Goal: Task Accomplishment & Management: Use online tool/utility

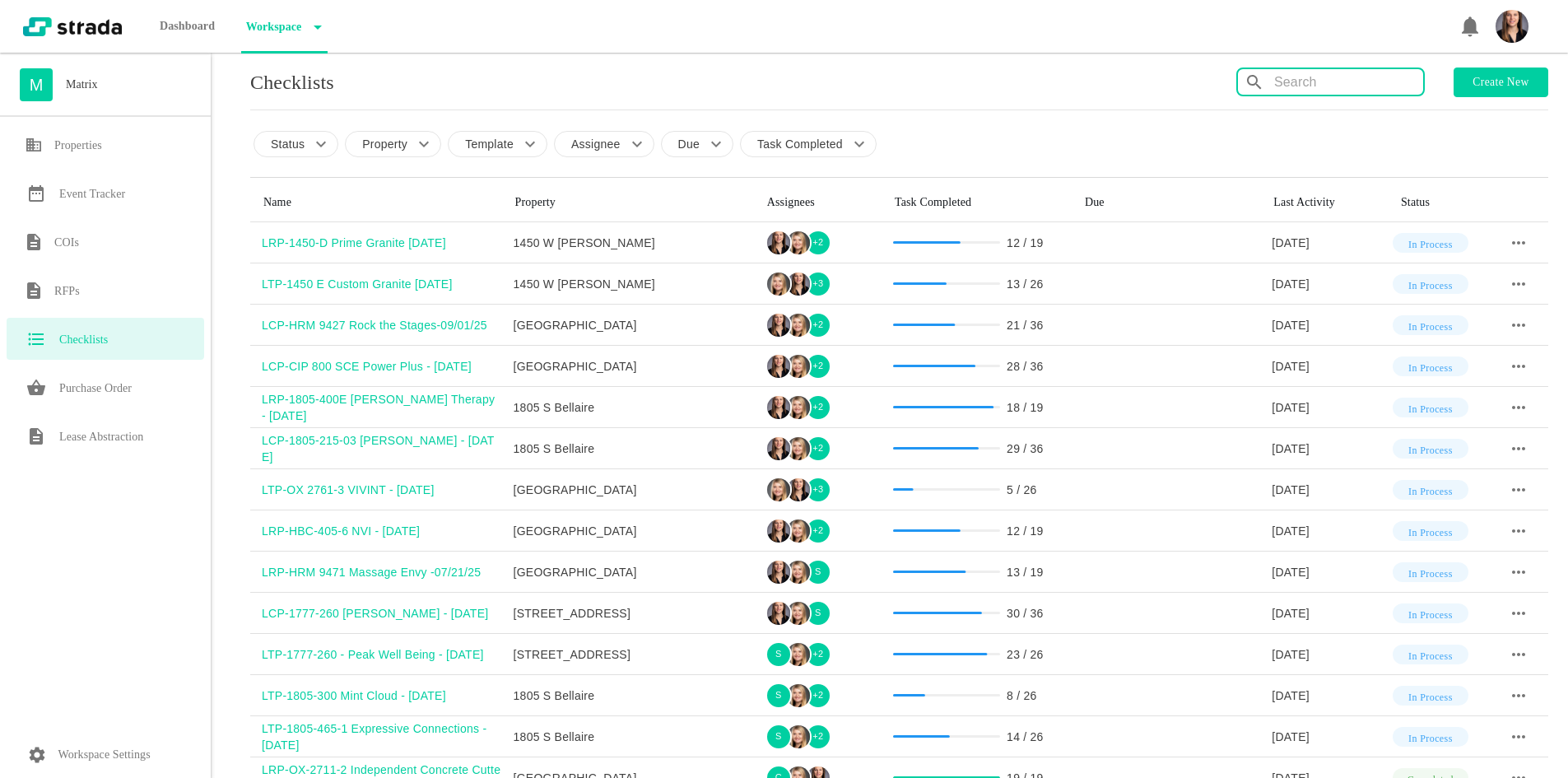
click at [1362, 75] on input "text" at bounding box center [1349, 83] width 149 height 27
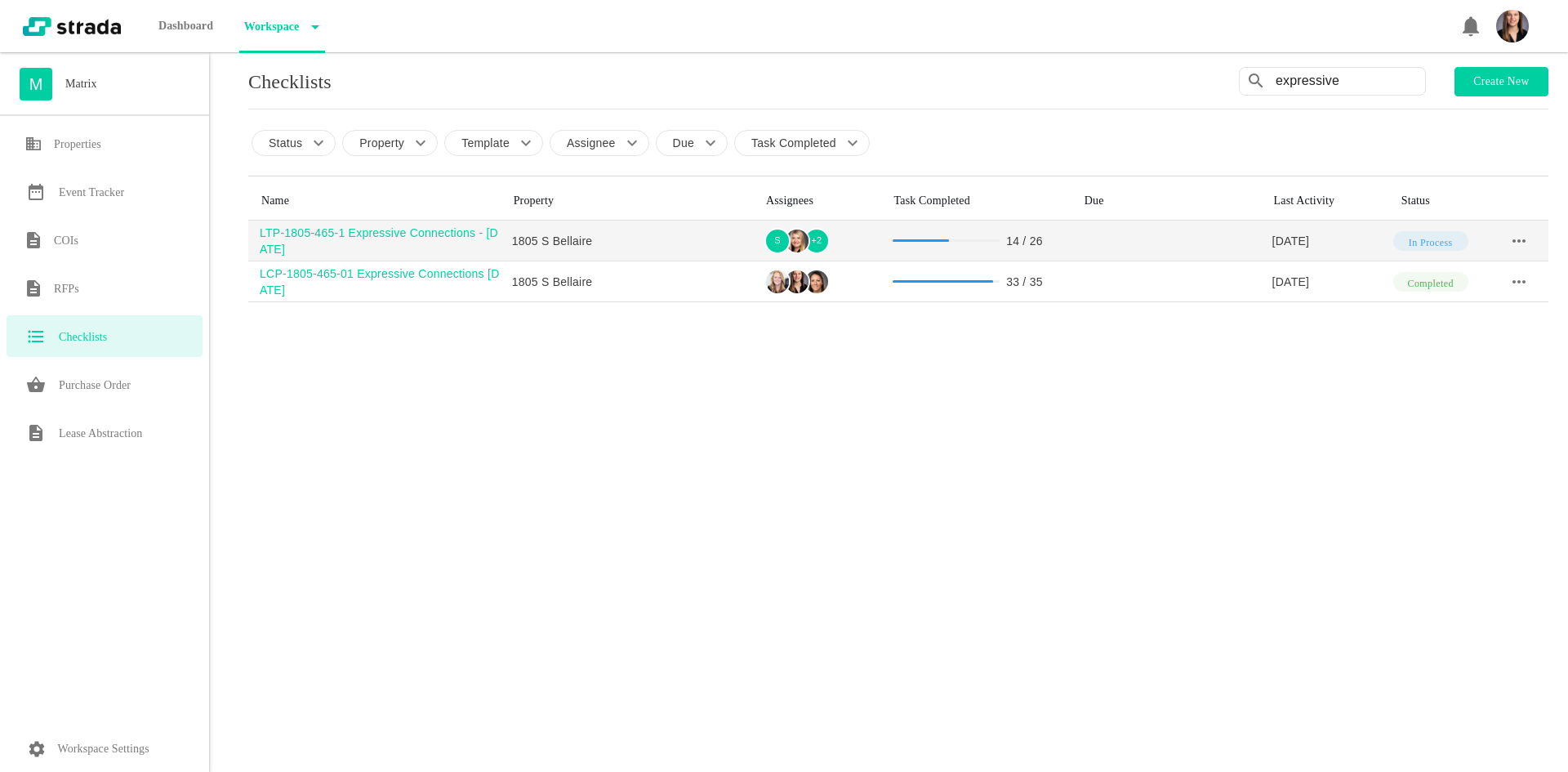
type input "expressive"
click at [380, 247] on div "LTP-1805-465-1 Expressive Connections - [DATE]" at bounding box center [380, 241] width 241 height 33
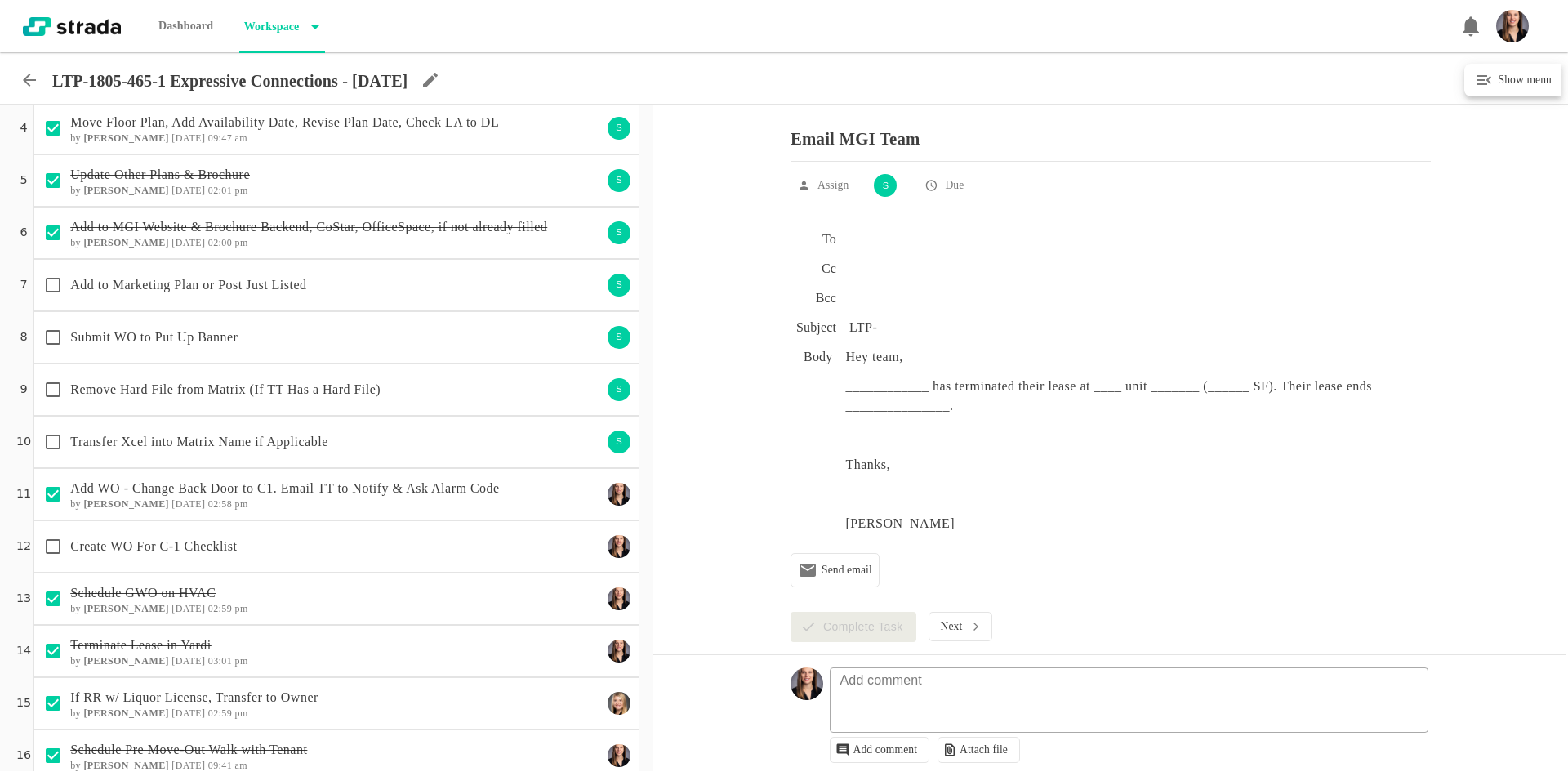
scroll to position [653, 0]
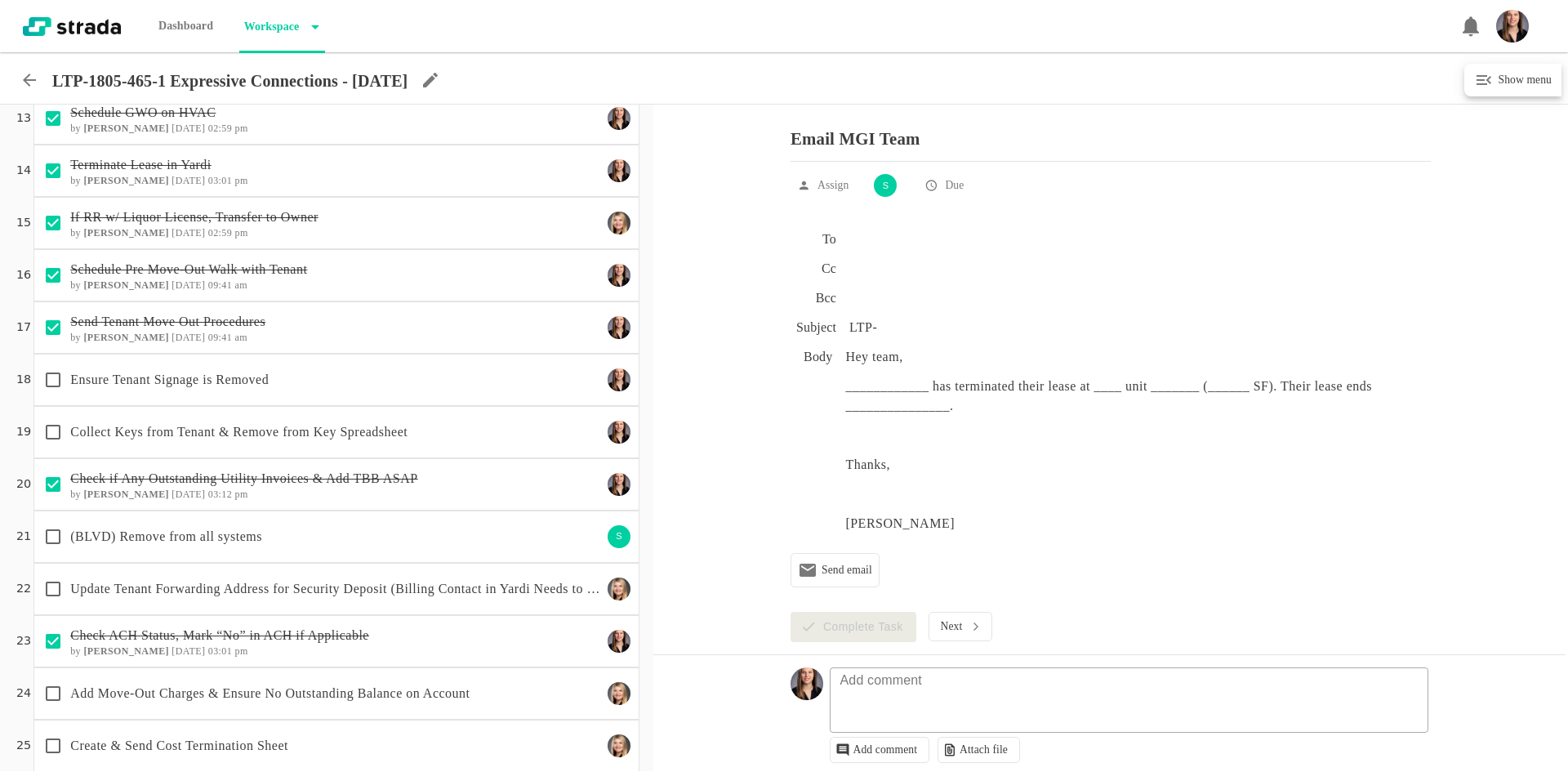
click at [396, 537] on p "(BLVD) Remove from all systems" at bounding box center [335, 537] width 532 height 19
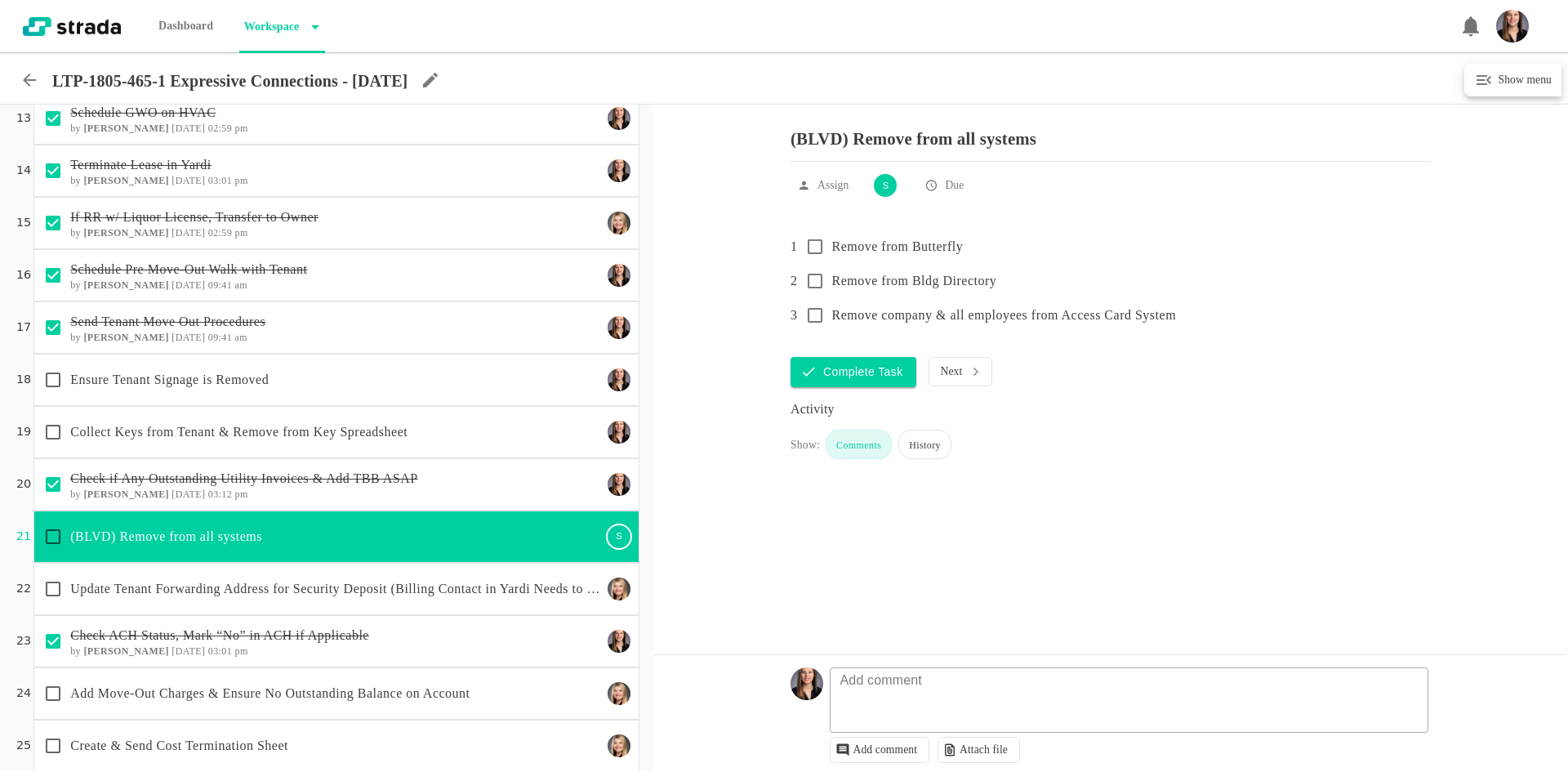
click at [350, 385] on p "Ensure Tenant Signage is Removed" at bounding box center [335, 380] width 532 height 19
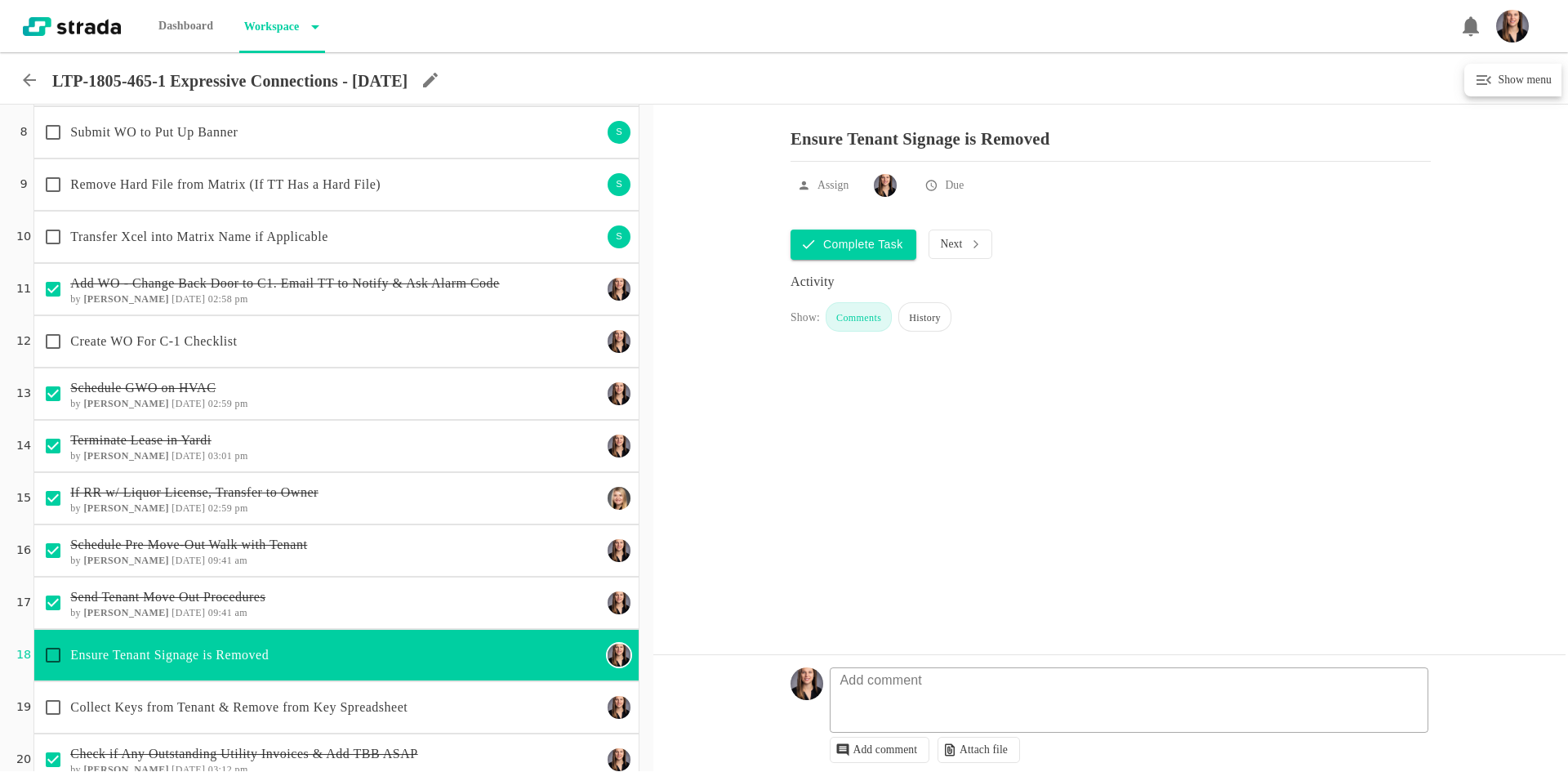
scroll to position [327, 0]
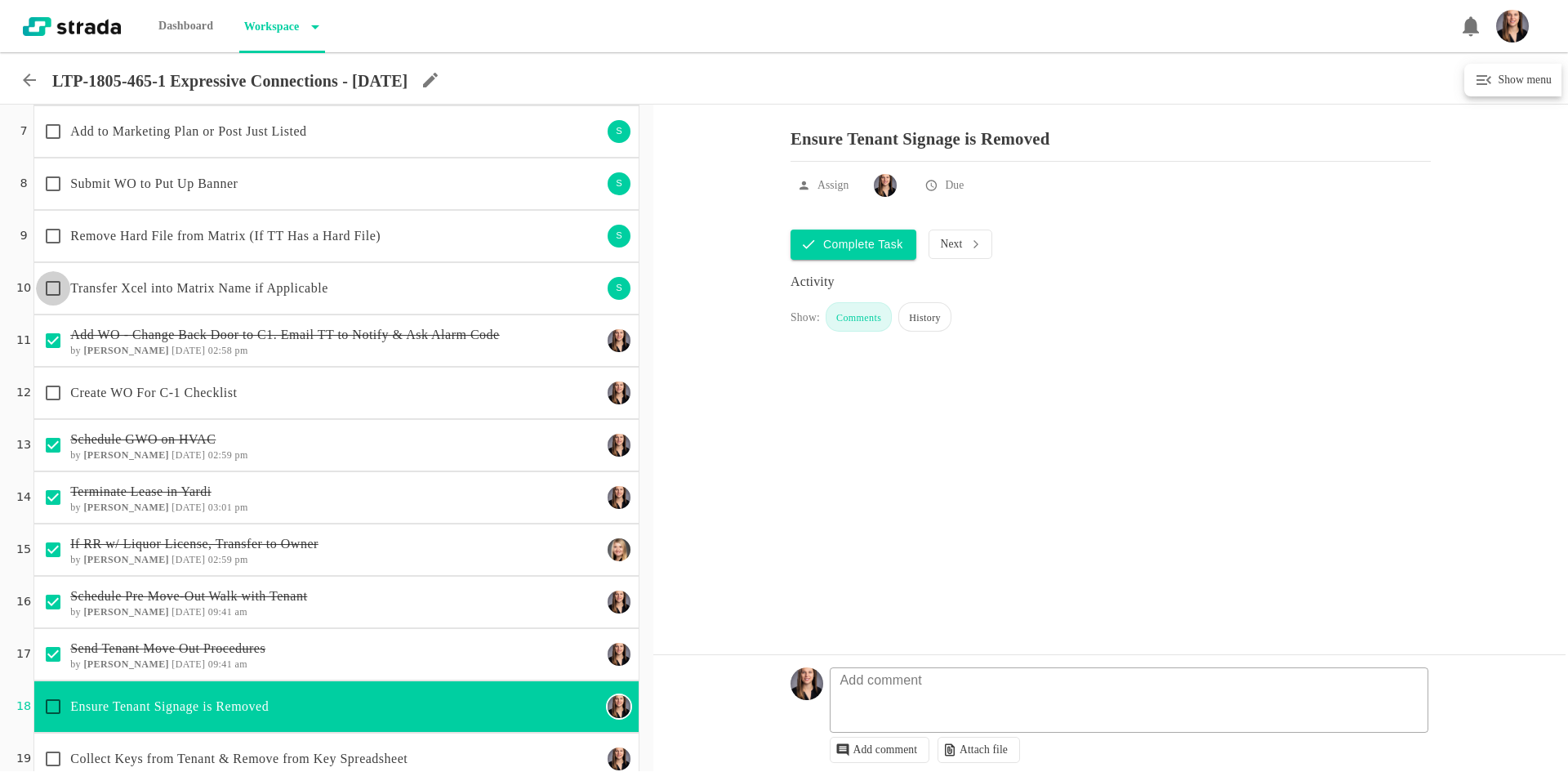
click at [52, 283] on input "checkbox" at bounding box center [53, 288] width 35 height 35
checkbox input "true"
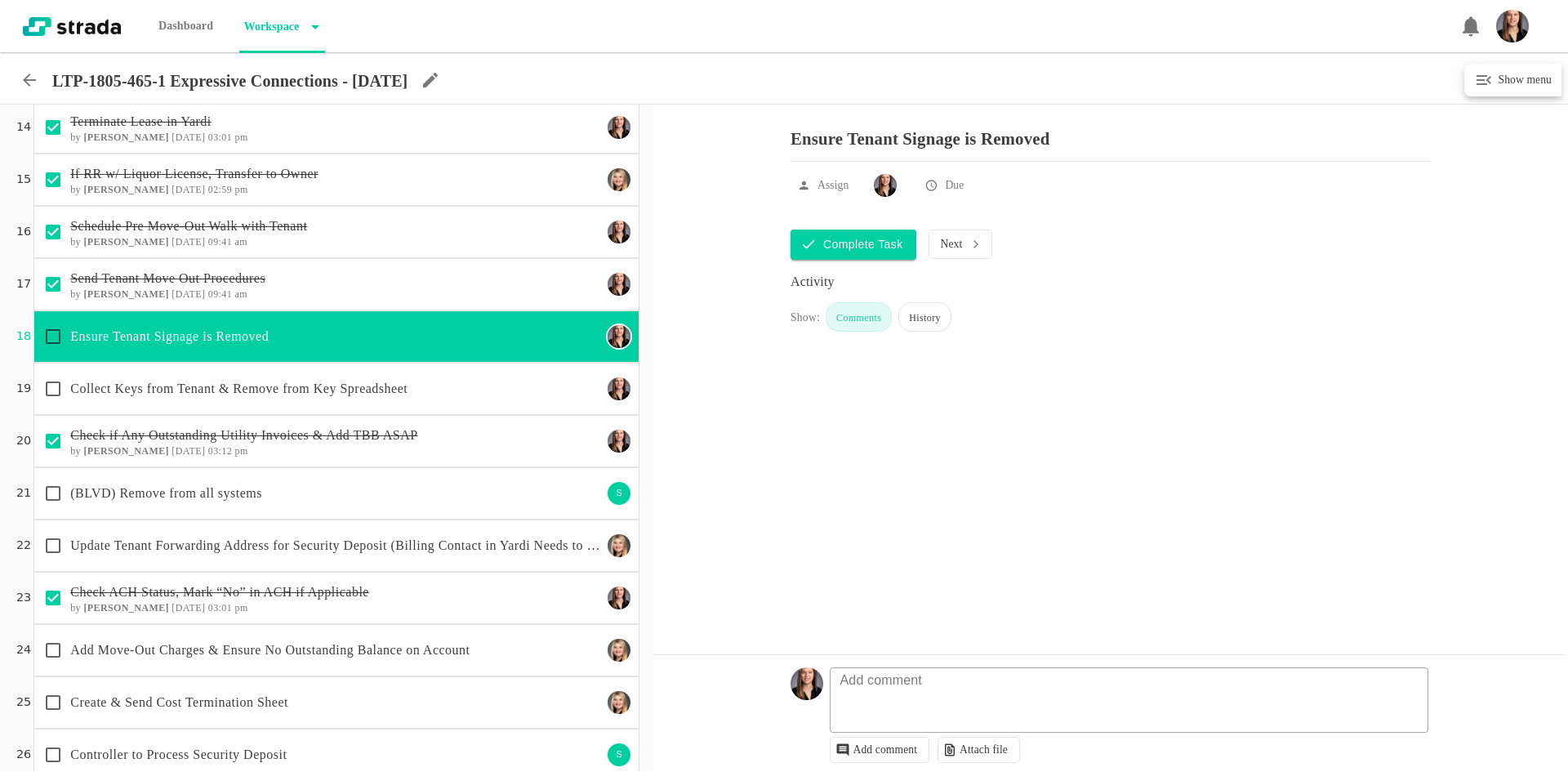
scroll to position [721, 0]
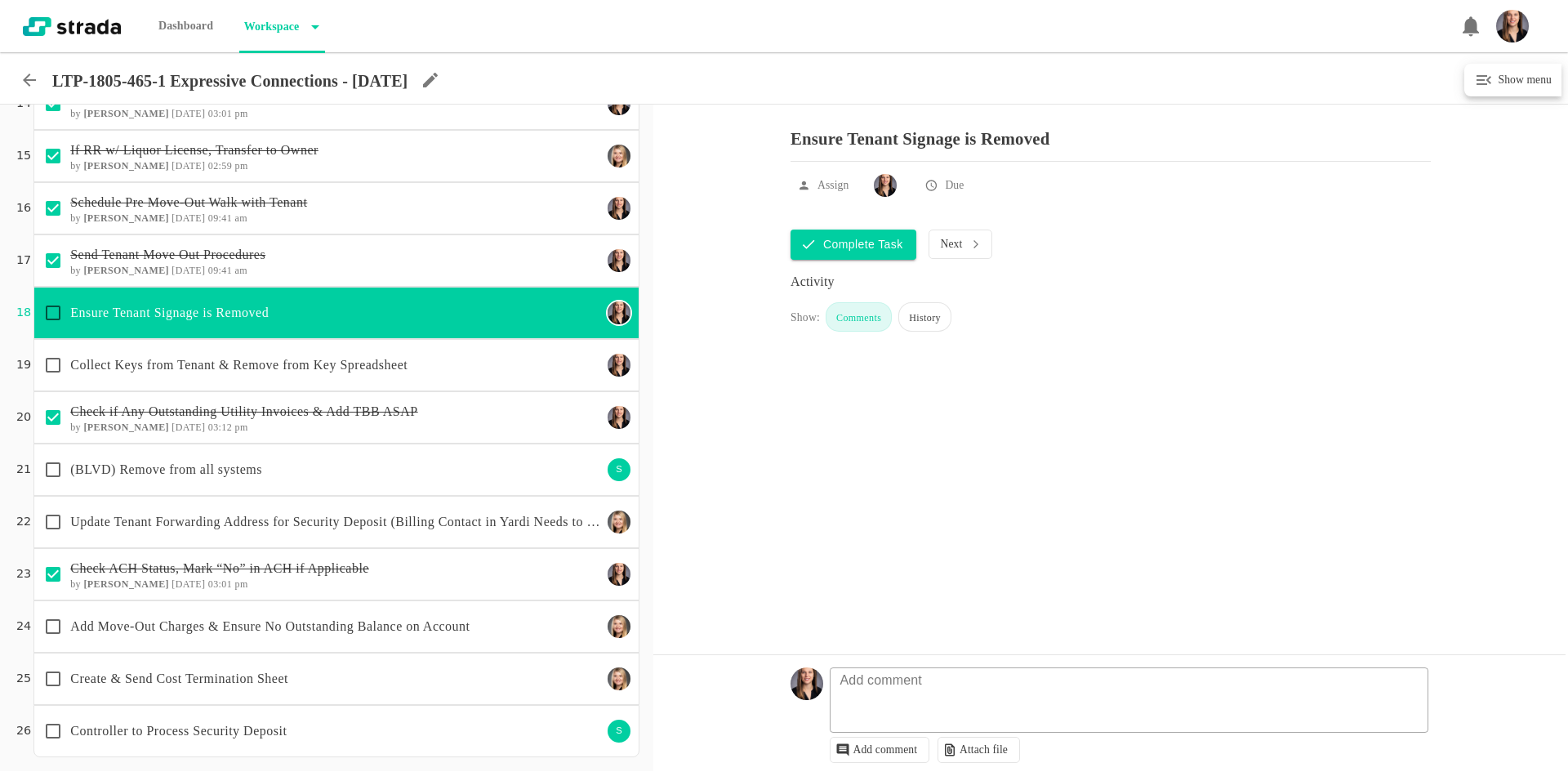
click at [313, 519] on p "Update Tenant Forwarding Address for Security Deposit (Billing Contact in Yardi…" at bounding box center [335, 522] width 532 height 19
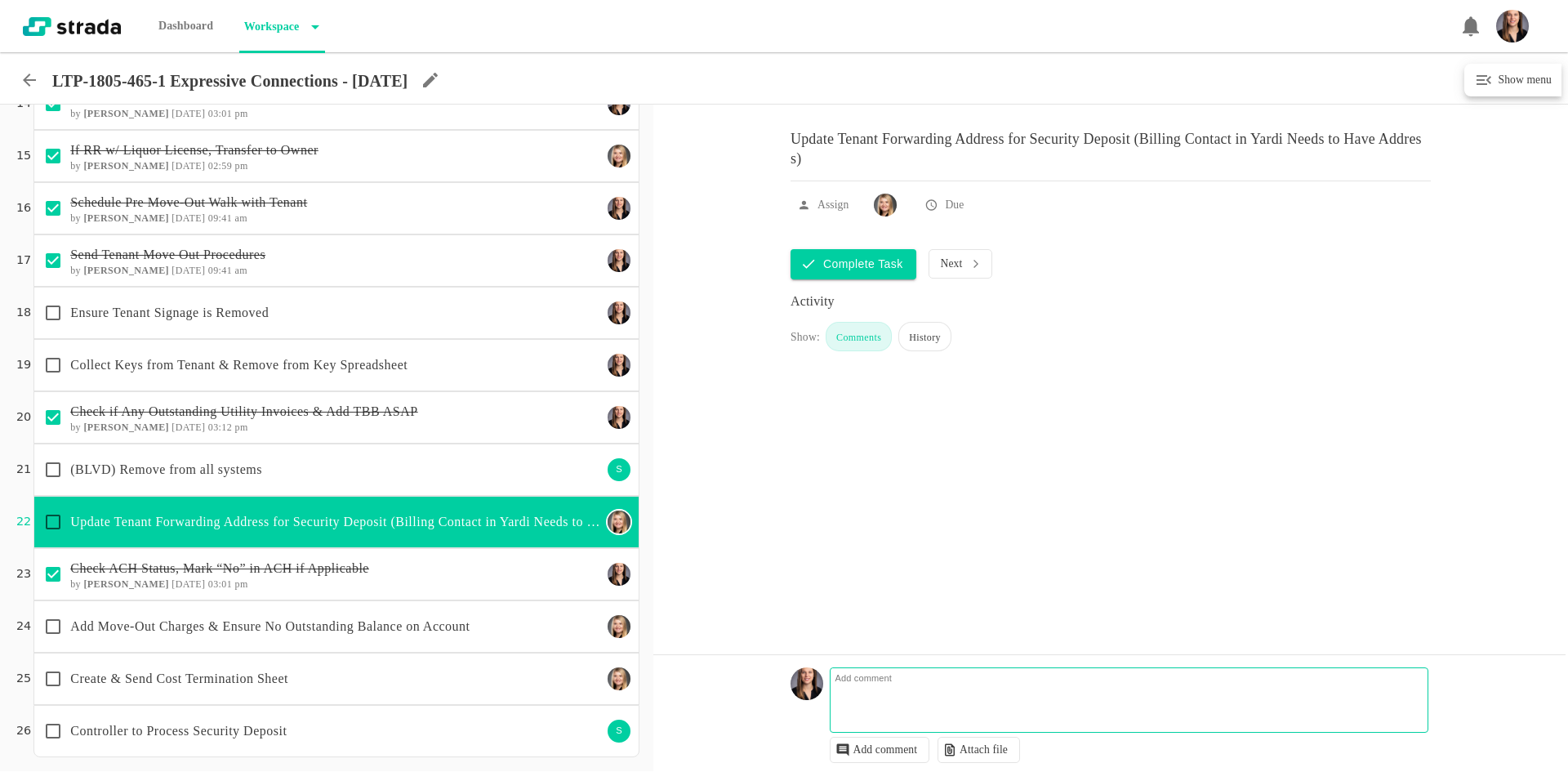
click at [995, 706] on textarea at bounding box center [1132, 708] width 598 height 48
paste textarea "[STREET_ADDRESS][PERSON_NAME] [GEOGRAPHIC_DATA], 80232"
click at [1003, 697] on textarea "[STREET_ADDRESS][PERSON_NAME] [GEOGRAPHIC_DATA], 80232" at bounding box center [1132, 708] width 598 height 48
click at [943, 694] on textarea "[STREET_ADDRESS][PERSON_NAME] [GEOGRAPHIC_DATA], CO 80232" at bounding box center [1132, 708] width 598 height 48
drag, startPoint x: 939, startPoint y: 692, endPoint x: 808, endPoint y: 686, distance: 131.1
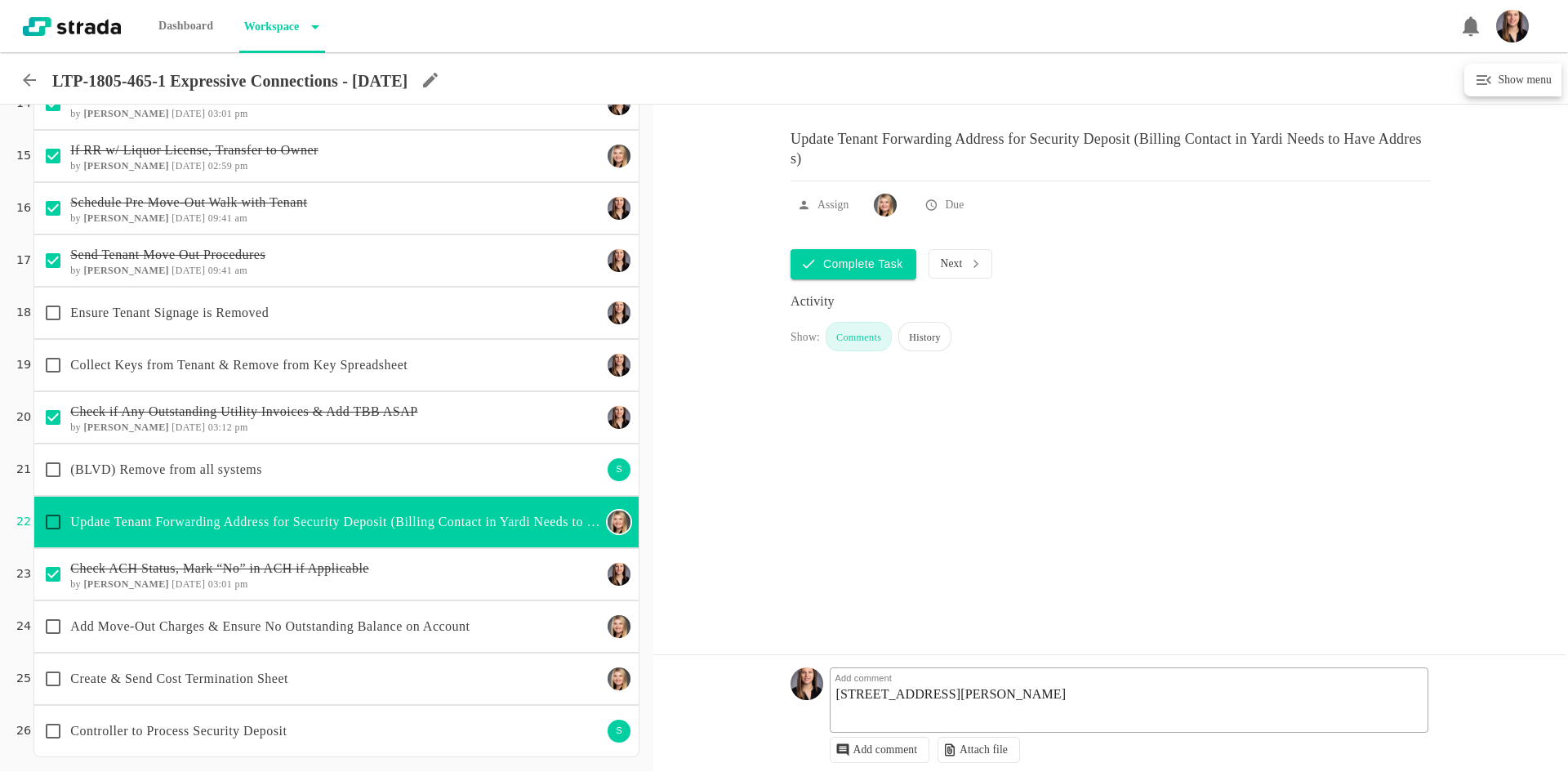
click at [808, 686] on div "Add comment [STREET_ADDRESS][PERSON_NAME] [STREET_ADDRESS][PERSON_NAME] Add com…" at bounding box center [1110, 715] width 639 height 112
click at [914, 699] on textarea "[STREET_ADDRESS][PERSON_NAME]" at bounding box center [1132, 708] width 598 height 48
drag, startPoint x: 942, startPoint y: 698, endPoint x: 781, endPoint y: 695, distance: 161.0
click at [781, 695] on div "Add comment [STREET_ADDRESS][PERSON_NAME] [STREET_ADDRESS][PERSON_NAME] Add com…" at bounding box center [1109, 713] width 912 height 117
type textarea "[STREET_ADDRESS][PERSON_NAME]"
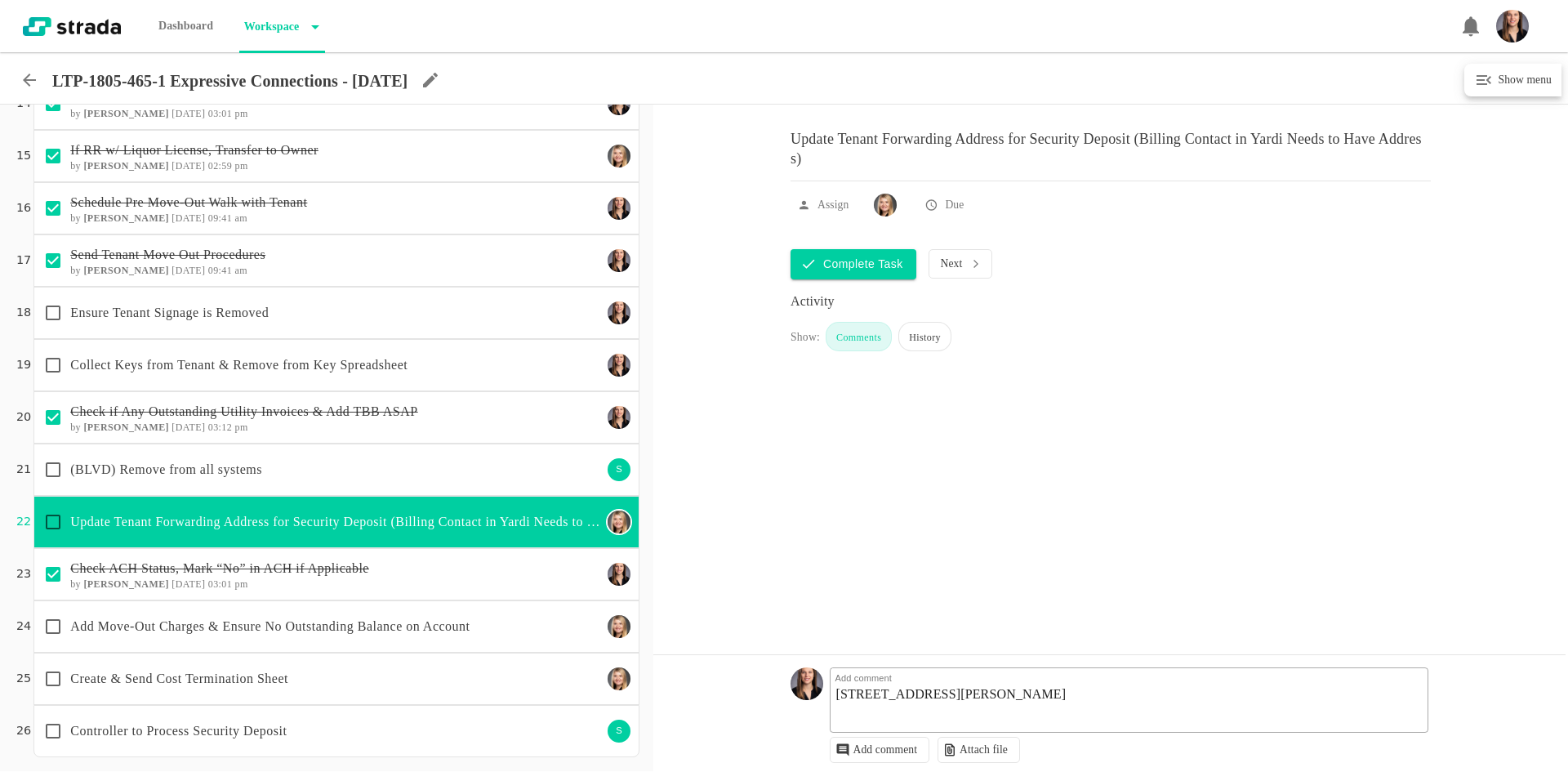
click at [55, 514] on input "checkbox" at bounding box center [53, 521] width 35 height 35
checkbox input "true"
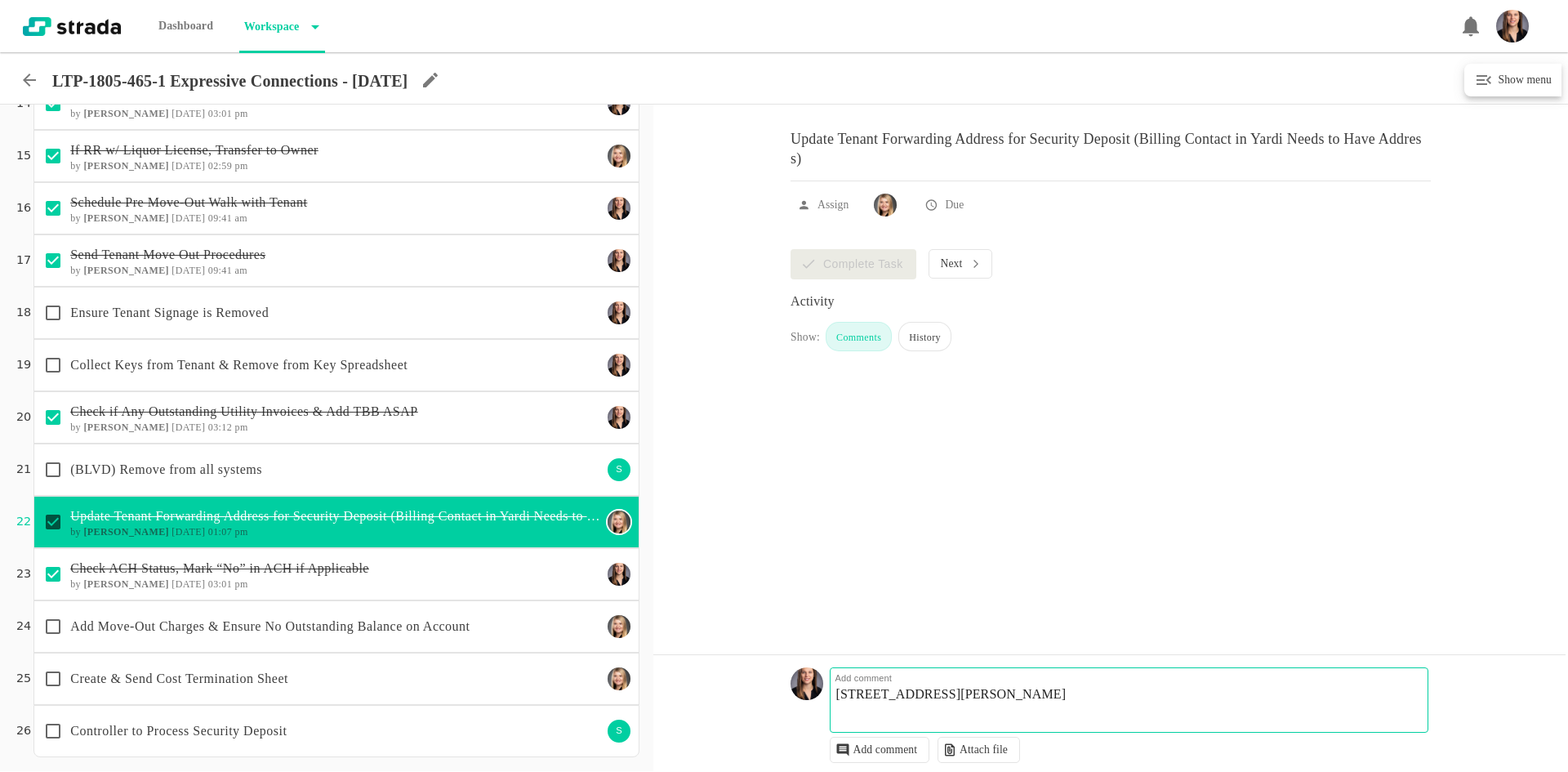
click at [1172, 706] on textarea "[STREET_ADDRESS][PERSON_NAME]" at bounding box center [1132, 708] width 598 height 48
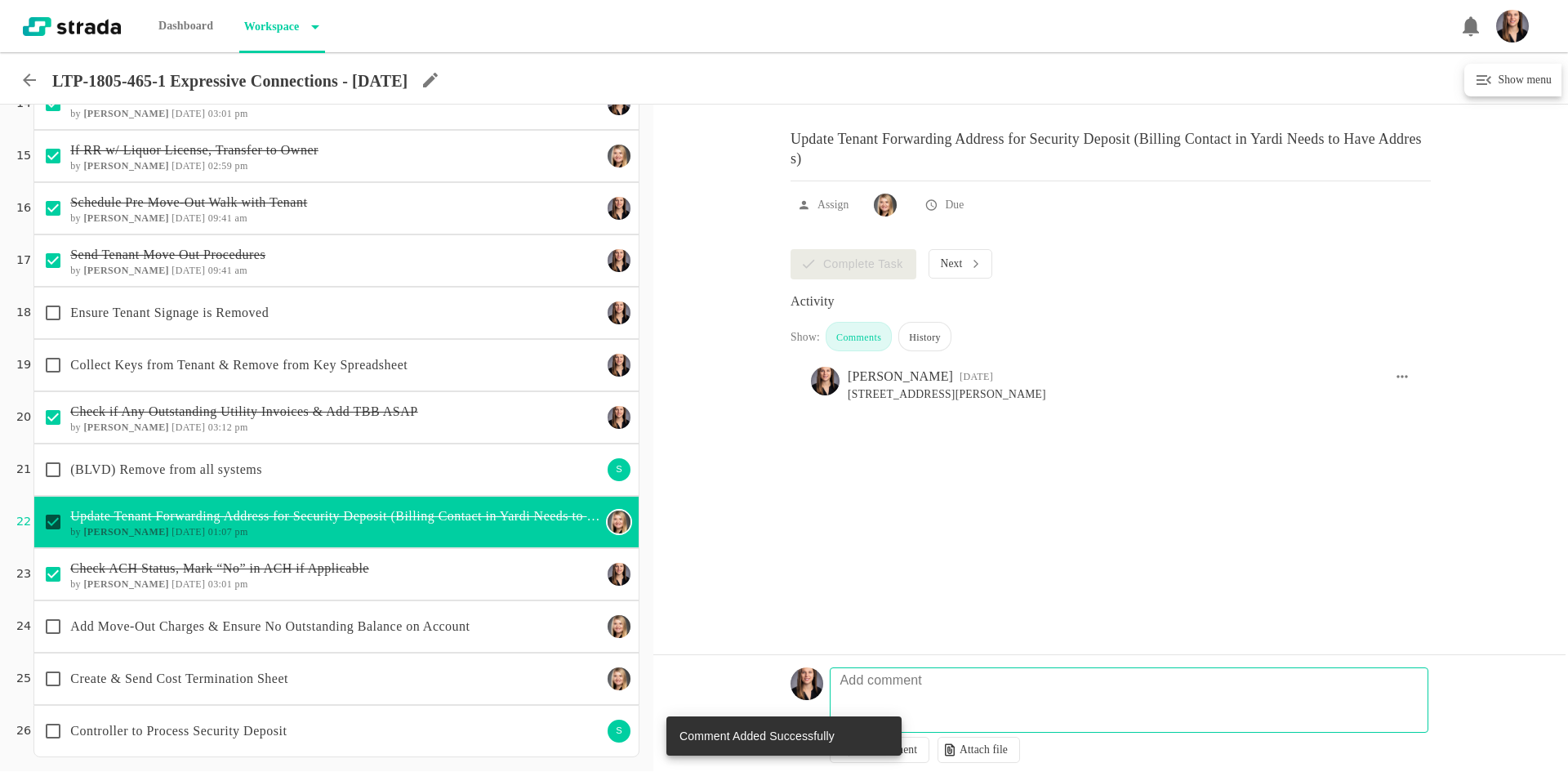
click at [319, 615] on div "Add Move-Out Charges & Ensure No Outstanding Balance on Account" at bounding box center [319, 627] width 566 height 35
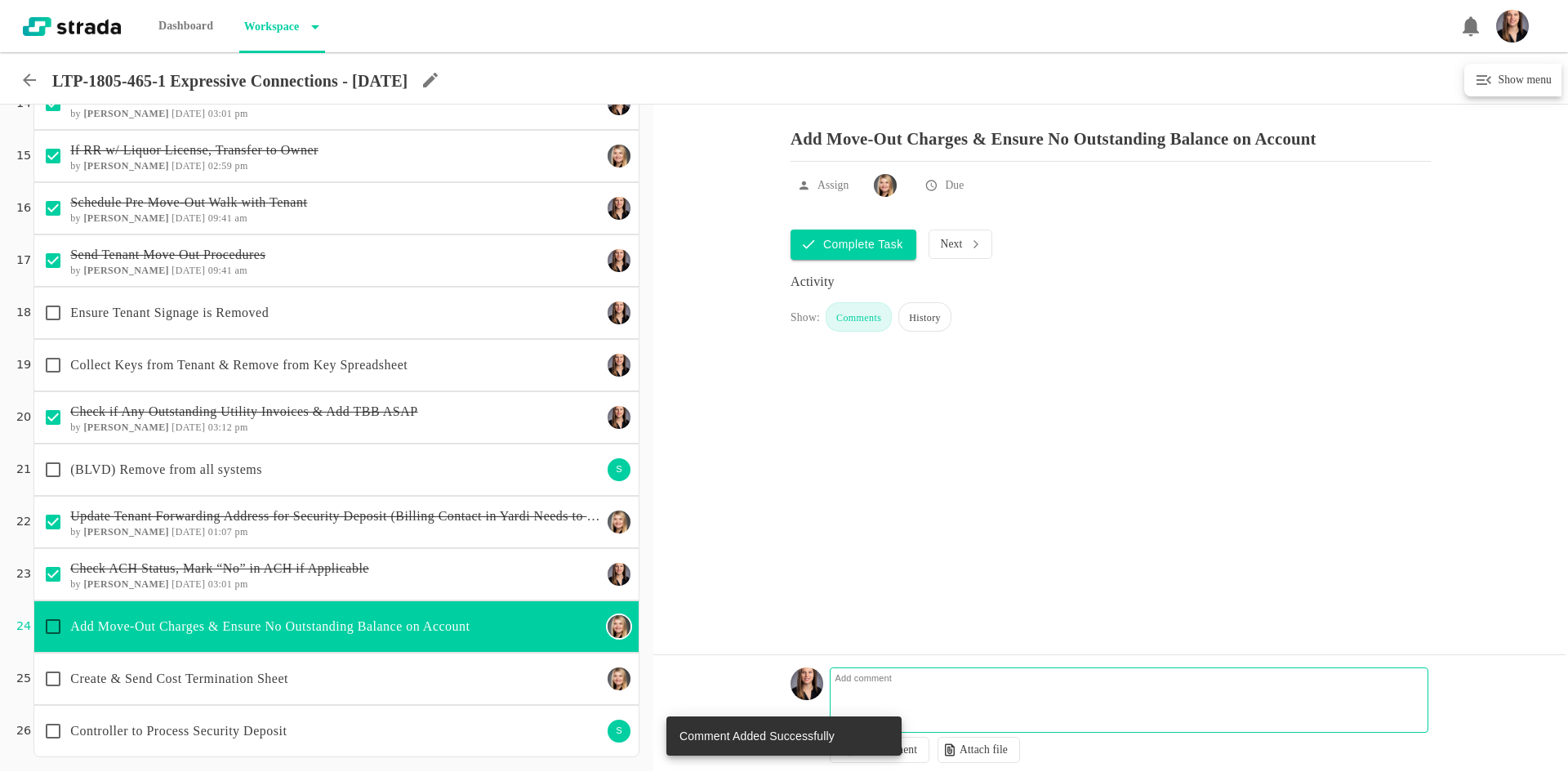
click at [962, 686] on fieldset "Add comment" at bounding box center [1129, 700] width 599 height 66
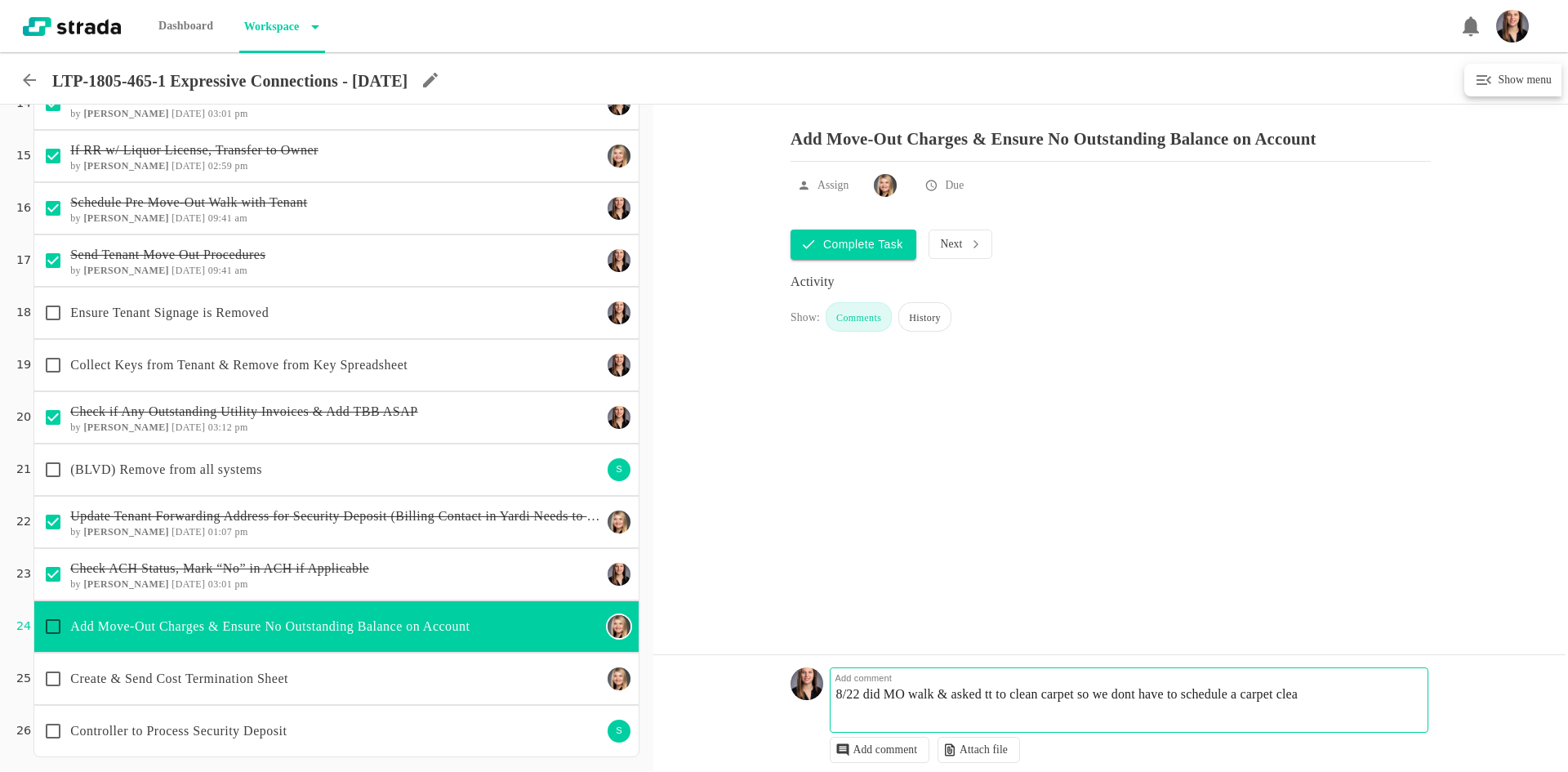
type textarea "8/22 did MO walk & asked tt to clean carpet so we dont have to schedule a carpe…"
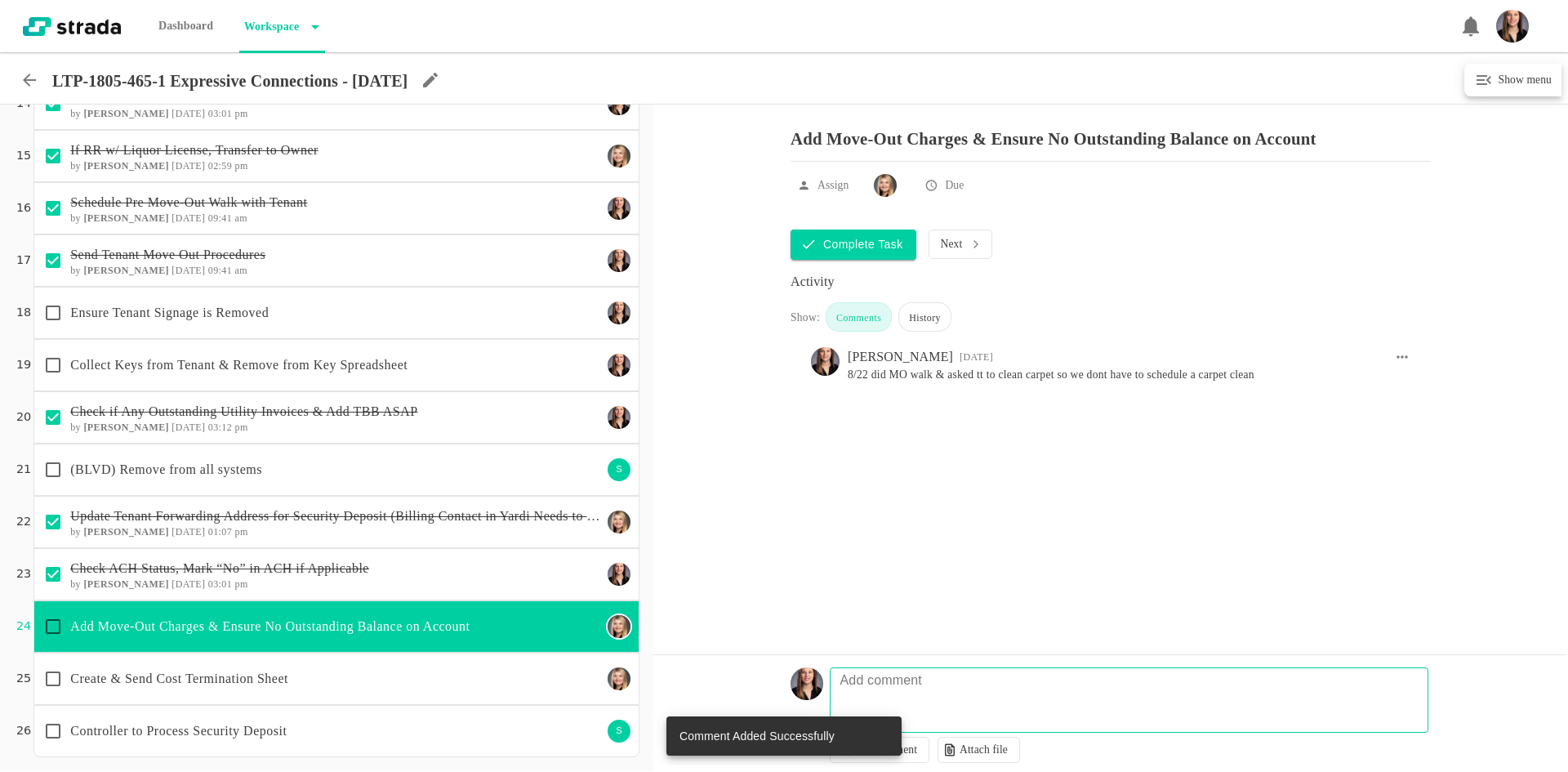
click at [414, 468] on p "(BLVD) Remove from all systems" at bounding box center [335, 470] width 532 height 19
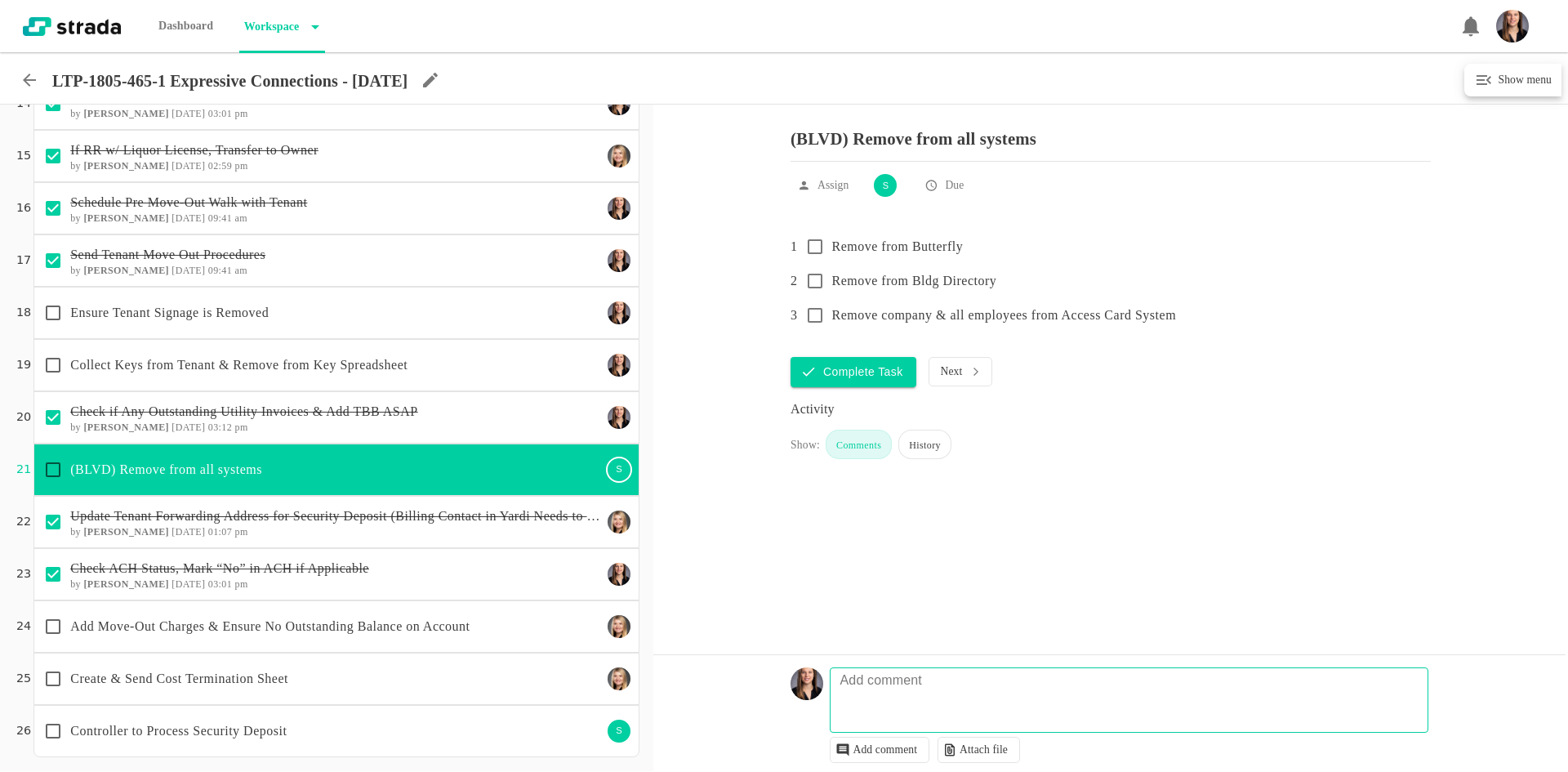
click at [27, 79] on icon at bounding box center [29, 80] width 13 height 13
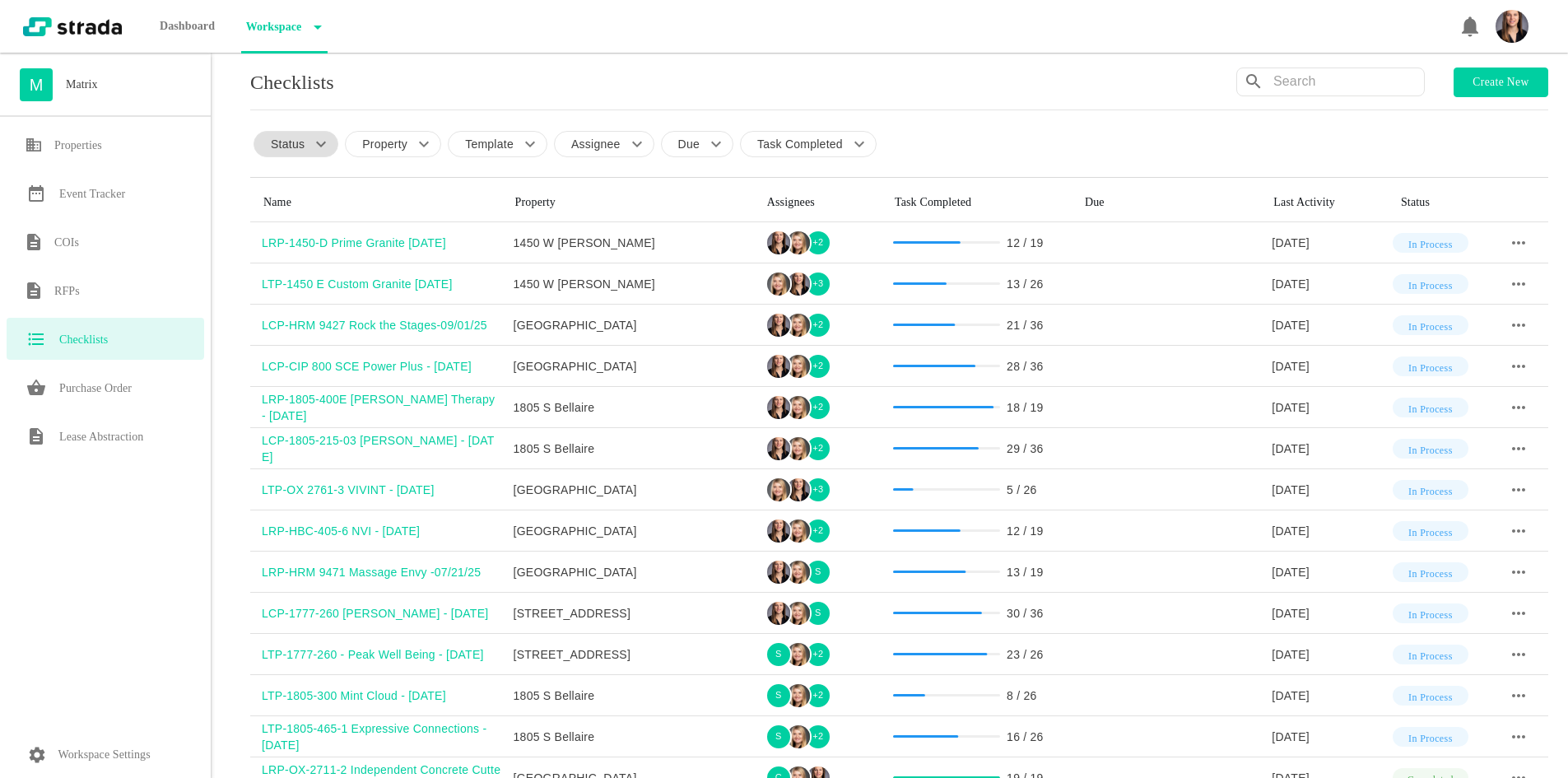
click at [304, 142] on p "Status" at bounding box center [288, 144] width 34 height 16
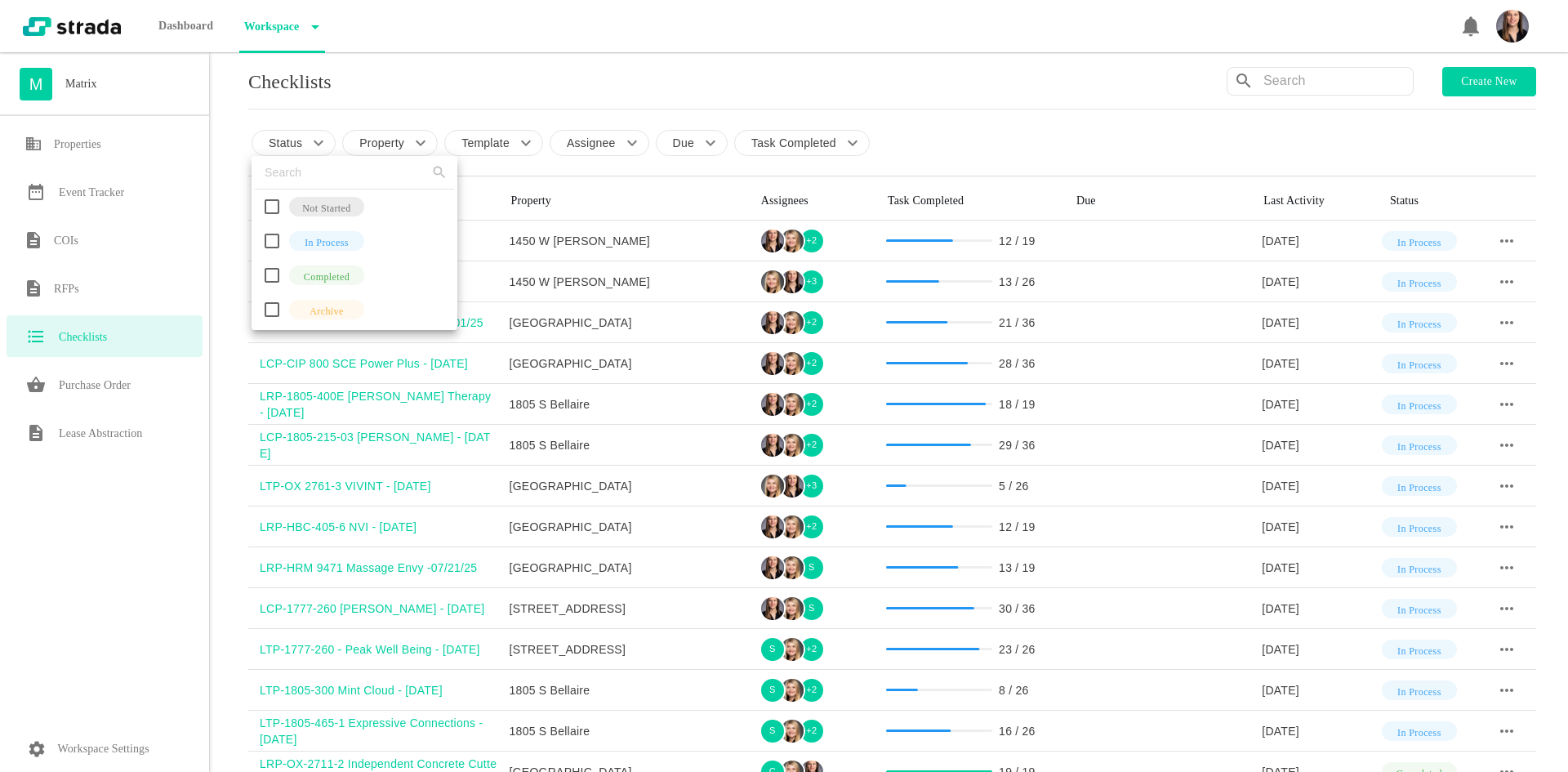
click at [278, 239] on input "checkbox" at bounding box center [272, 241] width 35 height 35
checkbox input "true"
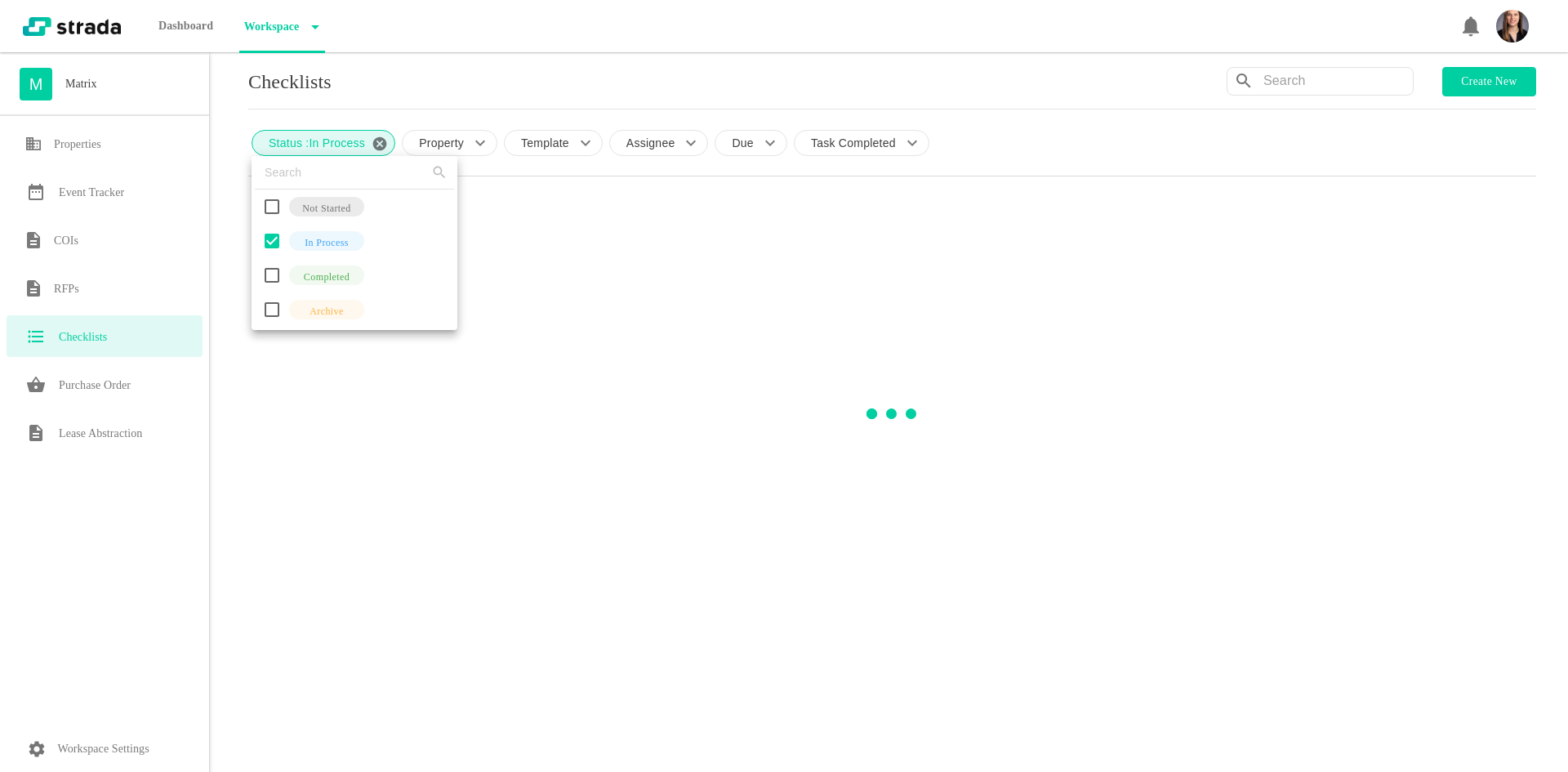
click at [237, 221] on div at bounding box center [784, 386] width 1568 height 772
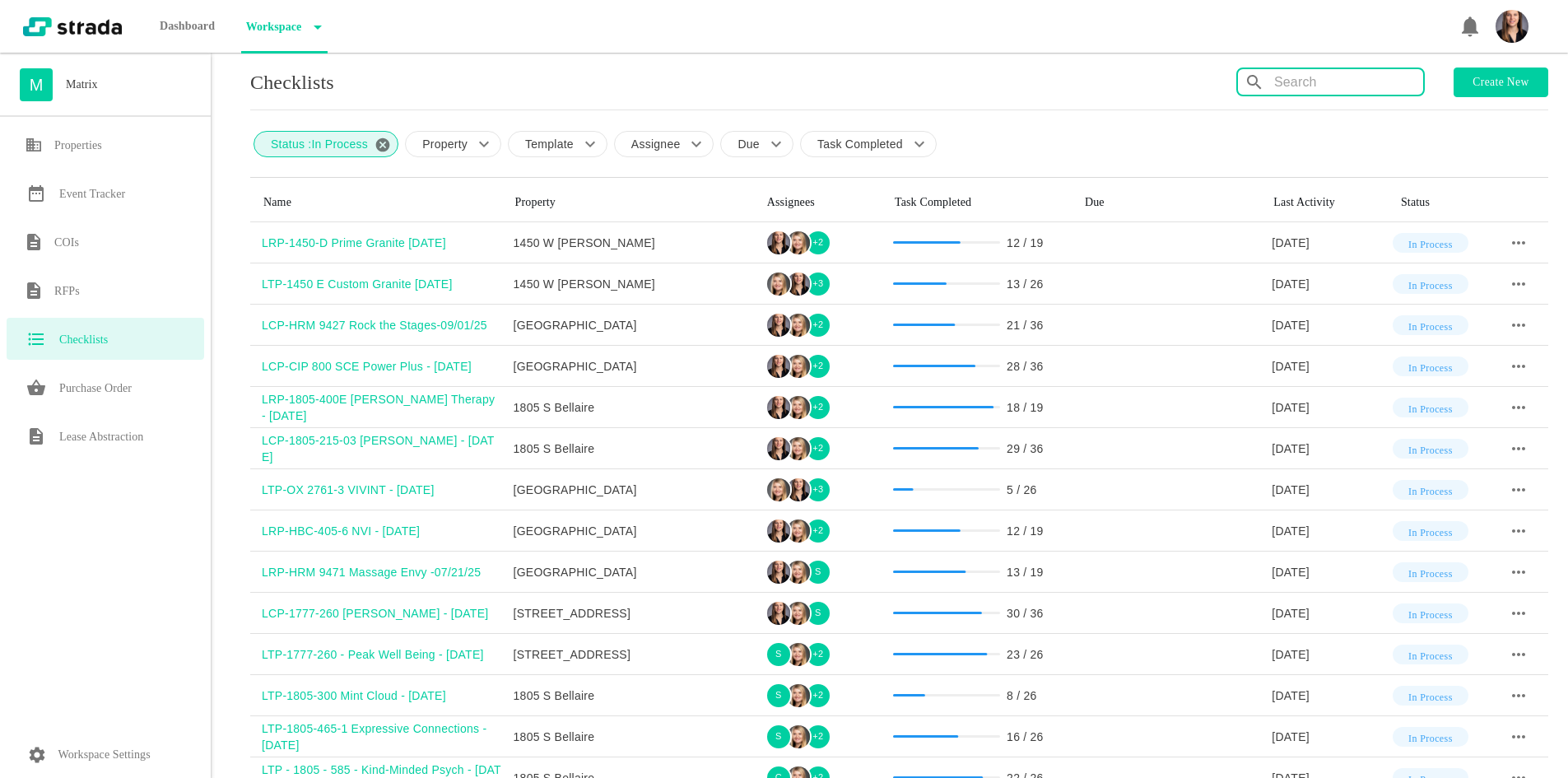
click at [1292, 92] on input "text" at bounding box center [1349, 83] width 149 height 27
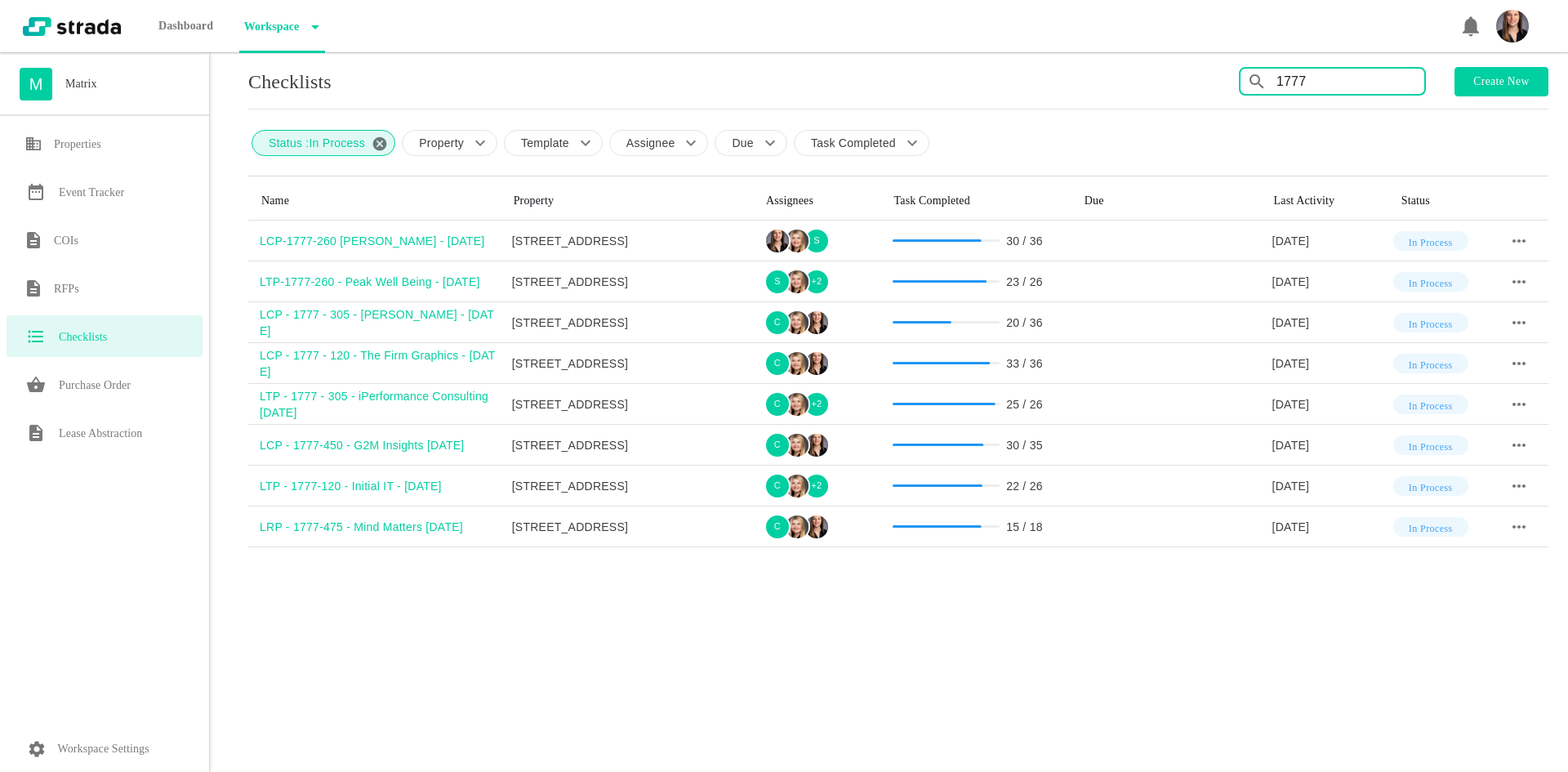
click at [1318, 82] on input "1777" at bounding box center [1350, 82] width 148 height 27
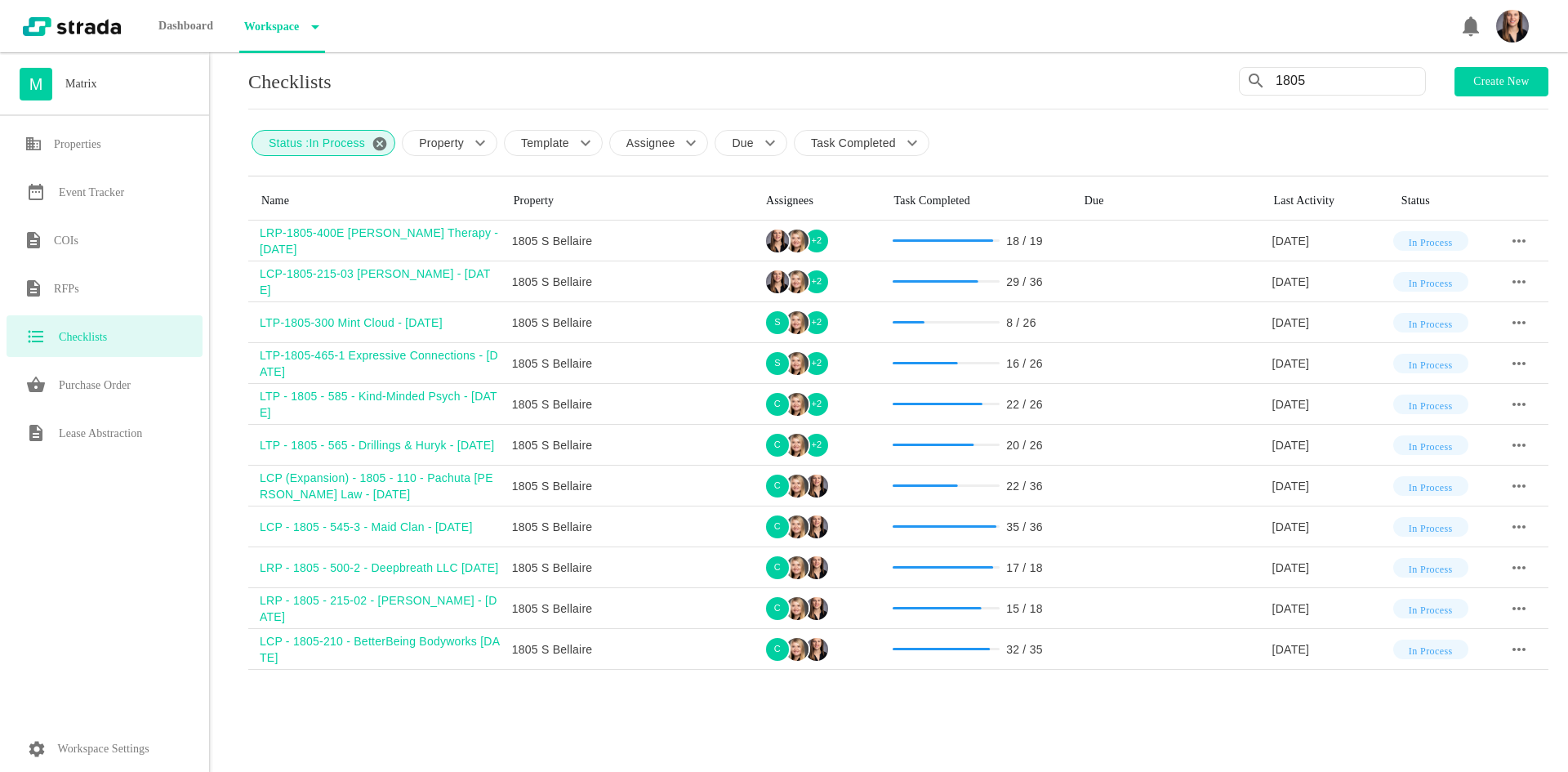
type input "1805"
